Goal: Information Seeking & Learning: Learn about a topic

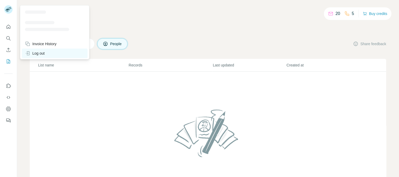
click at [49, 51] on div "Log out" at bounding box center [55, 53] width 66 height 9
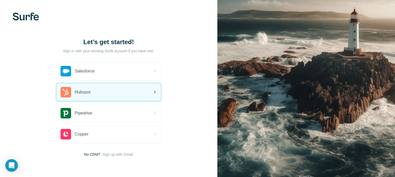
click at [101, 95] on div "Hubspot" at bounding box center [108, 92] width 105 height 18
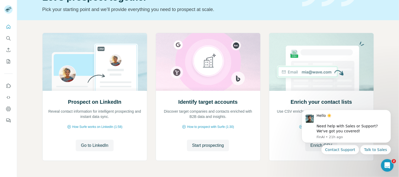
scroll to position [36, 0]
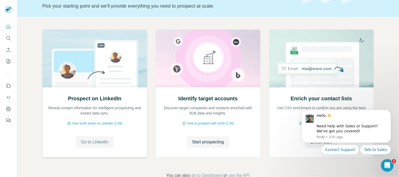
click at [93, 142] on span "Go to LinkedIn" at bounding box center [94, 142] width 27 height 6
click at [7, 62] on icon "My lists" at bounding box center [8, 61] width 3 height 4
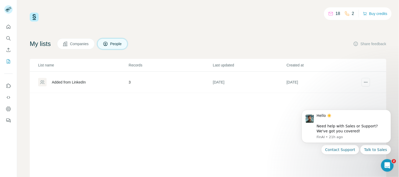
click at [78, 83] on div "Added from LinkedIn" at bounding box center [69, 82] width 34 height 5
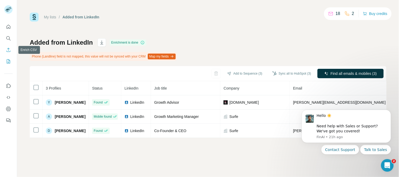
click at [7, 50] on icon "Enrich CSV" at bounding box center [8, 49] width 5 height 5
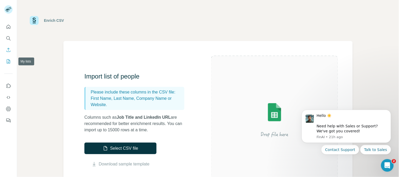
click at [6, 61] on icon "My lists" at bounding box center [8, 61] width 5 height 5
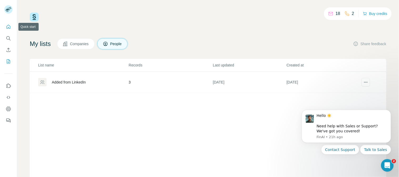
click at [9, 27] on icon "Quick start" at bounding box center [8, 26] width 5 height 5
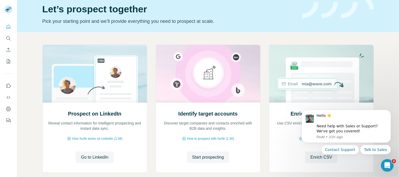
scroll to position [20, 0]
click at [8, 38] on icon "Search" at bounding box center [8, 38] width 5 height 5
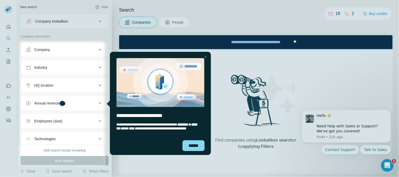
click at [205, 55] on div "Close Step" at bounding box center [205, 57] width 6 height 6
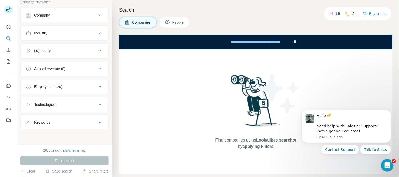
scroll to position [35, 0]
click at [97, 33] on icon at bounding box center [100, 33] width 6 height 6
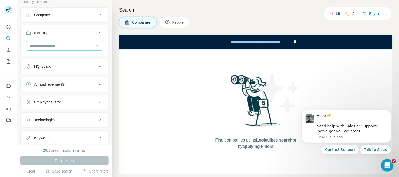
click at [95, 47] on icon at bounding box center [97, 45] width 5 height 5
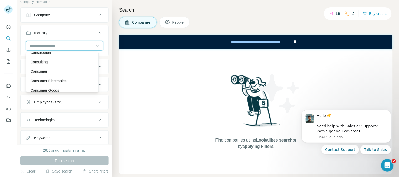
scroll to position [1136, 0]
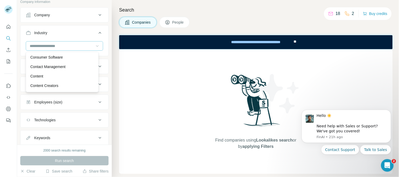
click at [58, 69] on p "Contact Management" at bounding box center [47, 66] width 35 height 5
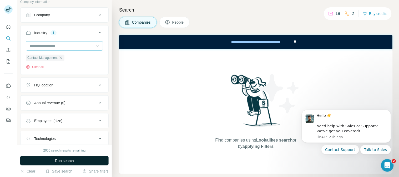
click at [66, 161] on span "Run search" at bounding box center [64, 160] width 19 height 5
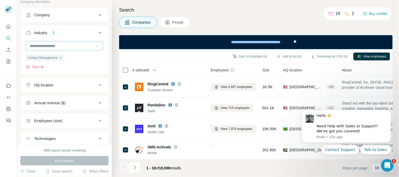
click at [176, 24] on span "People" at bounding box center [178, 22] width 12 height 5
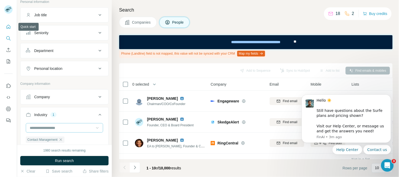
click at [7, 26] on icon "Quick start" at bounding box center [9, 27] width 4 height 4
click at [9, 28] on icon "Quick start" at bounding box center [8, 26] width 5 height 5
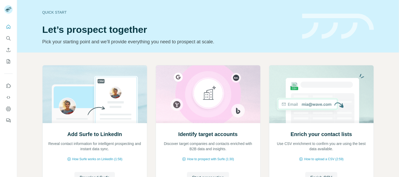
scroll to position [29, 0]
